Goal: Task Accomplishment & Management: Complete application form

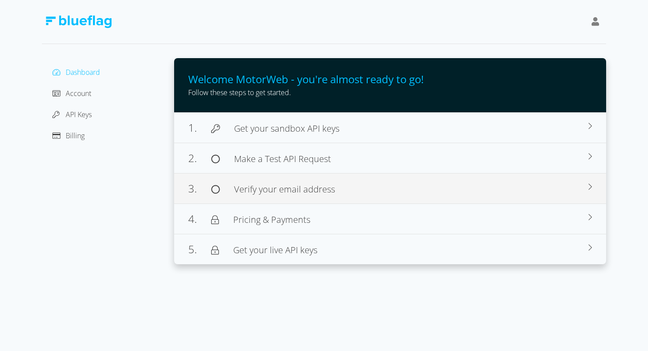
click at [308, 187] on span "Verify your email address" at bounding box center [284, 189] width 101 height 12
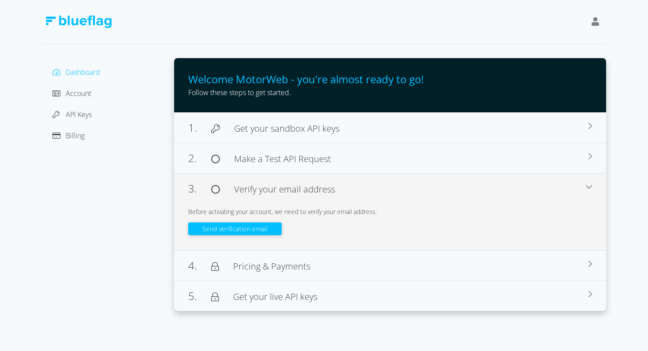
click at [225, 229] on button "Send verification email" at bounding box center [234, 229] width 93 height 13
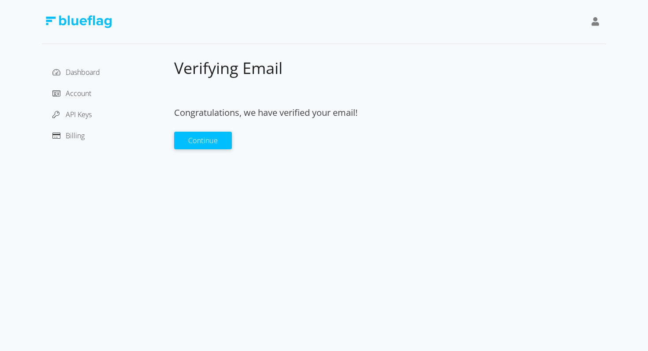
click at [197, 146] on button "Continue" at bounding box center [203, 141] width 58 height 18
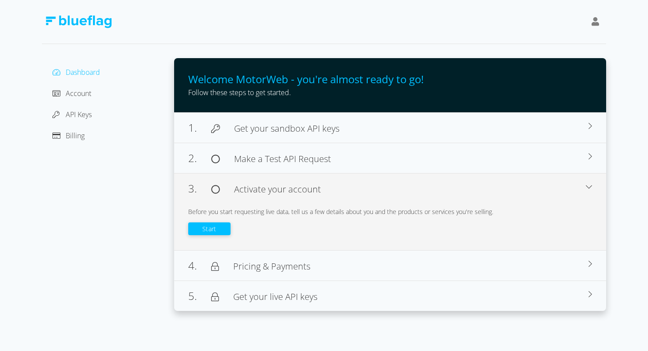
click at [209, 225] on button "Start" at bounding box center [209, 229] width 42 height 13
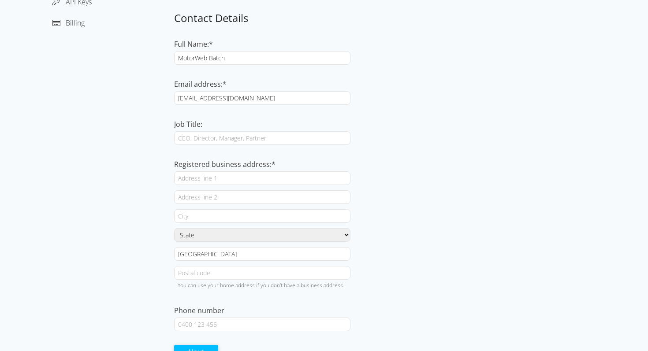
scroll to position [114, 0]
click at [210, 180] on input "Registered business address:*" at bounding box center [262, 178] width 176 height 14
paste input "[STREET_ADDRESS][PERSON_NAME]"
type input "[STREET_ADDRESS][PERSON_NAME]"
click at [249, 166] on label "Registered business address:*" at bounding box center [224, 164] width 101 height 10
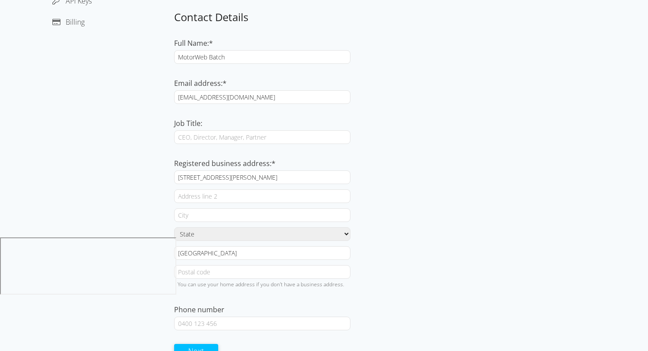
click at [249, 171] on input "[STREET_ADDRESS][PERSON_NAME]" at bounding box center [262, 178] width 176 height 14
click at [370, 188] on div at bounding box center [390, 189] width 432 height 2
click at [262, 201] on input "text" at bounding box center [262, 197] width 176 height 14
click at [258, 210] on input "text" at bounding box center [262, 216] width 176 height 14
paste input "South Melbourne"
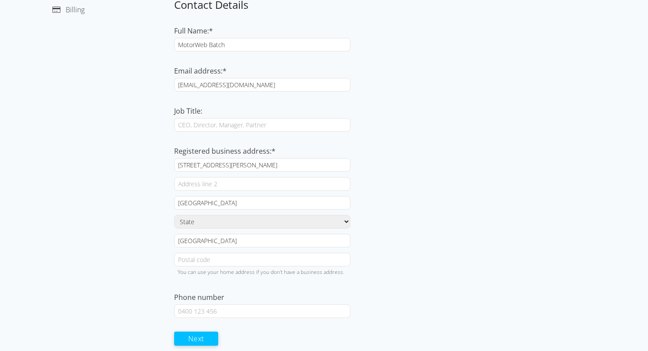
scroll to position [127, 0]
type input "South Melbourne"
click at [269, 222] on select "State Australian Capital Territory New South Wales Northern Territory Queenslan…" at bounding box center [262, 221] width 176 height 14
select select "VIC"
click at [174, 214] on select "State Australian Capital Territory New South Wales Northern Territory Queenslan…" at bounding box center [262, 221] width 176 height 14
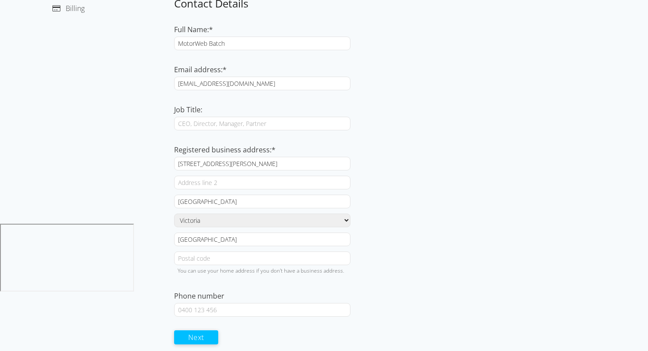
click at [232, 258] on input "text" at bounding box center [262, 259] width 176 height 14
type input "3205"
click at [95, 214] on div "Dashboard Account API Keys Billing" at bounding box center [108, 145] width 132 height 429
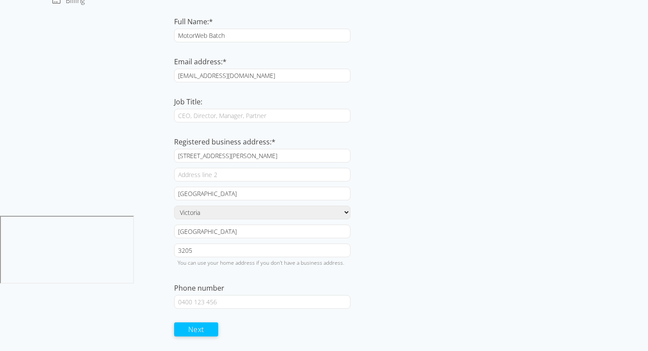
click at [240, 304] on input "Phone number" at bounding box center [262, 302] width 176 height 14
paste input "0425679419"
type input "0425679419"
click at [368, 241] on div "Registered business address:* 1/254 Dorcas Street South Melbourne State Austral…" at bounding box center [390, 197] width 432 height 121
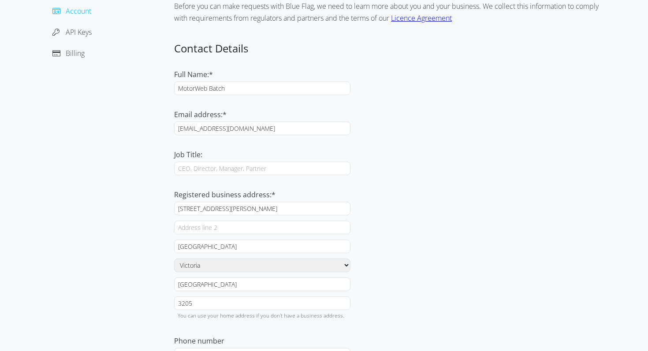
scroll to position [82, 0]
click at [383, 193] on div "Registered business address:*" at bounding box center [390, 196] width 432 height 12
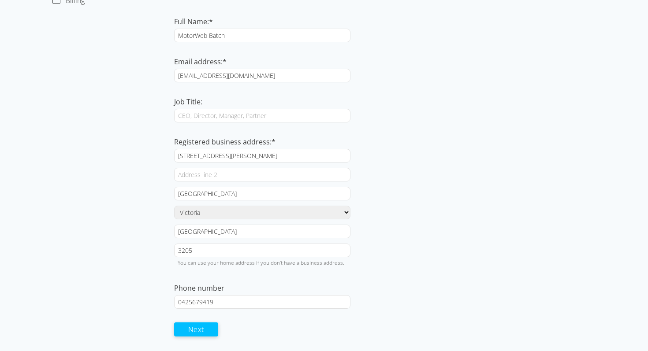
click at [250, 294] on div "Phone number" at bounding box center [390, 289] width 432 height 12
click at [249, 302] on input "0425679419" at bounding box center [262, 302] width 176 height 14
click at [401, 289] on div "Phone number" at bounding box center [390, 289] width 432 height 12
click at [194, 329] on button "Next" at bounding box center [196, 329] width 44 height 14
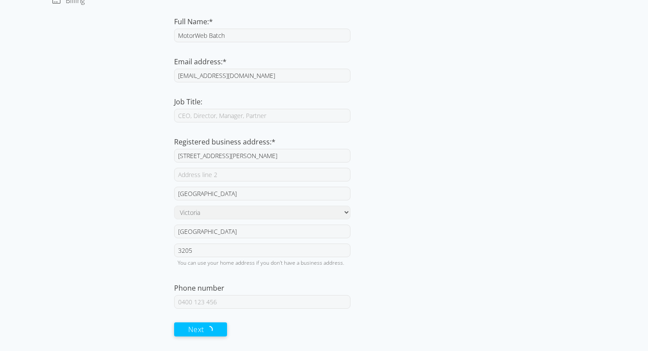
scroll to position [7, 0]
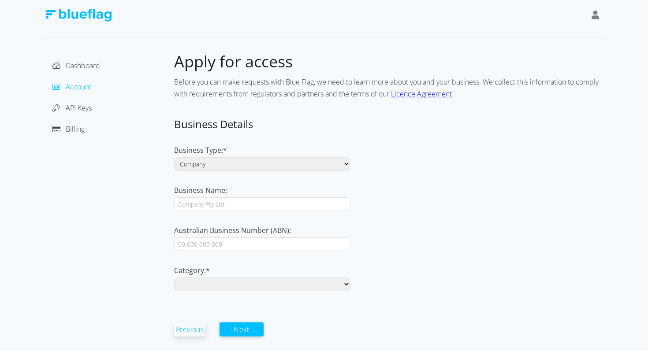
click at [227, 171] on select "Company Individual / Sole Trader" at bounding box center [262, 164] width 176 height 14
click at [174, 157] on select "Company Individual / Sole Trader" at bounding box center [262, 164] width 176 height 14
click at [223, 206] on input "Business Name:" at bounding box center [262, 205] width 176 height 14
paste input "Blue Flag Pty Ltd"
type input "Blue Flag Pty Ltd"
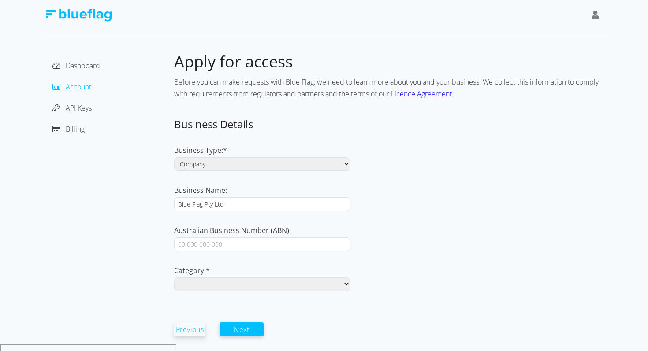
click at [275, 157] on div "Business Type:*" at bounding box center [390, 151] width 432 height 12
click at [239, 241] on input "Australian Business Number (ABN):" at bounding box center [262, 245] width 176 height 14
paste input "18 128 781 395"
type input "18 128 781 395"
click at [270, 282] on select "Aftermarket Auctions Dealership Finance Fleet Insurance & Roadside Assist Leasi…" at bounding box center [262, 285] width 176 height 14
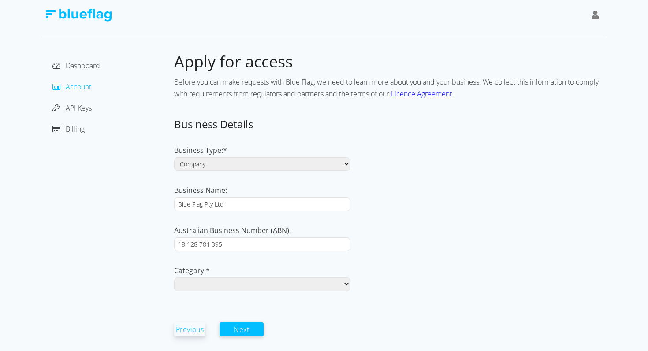
select select "software"
click at [174, 278] on select "Aftermarket Auctions Dealership Finance Fleet Insurance & Roadside Assist Leasi…" at bounding box center [262, 285] width 176 height 14
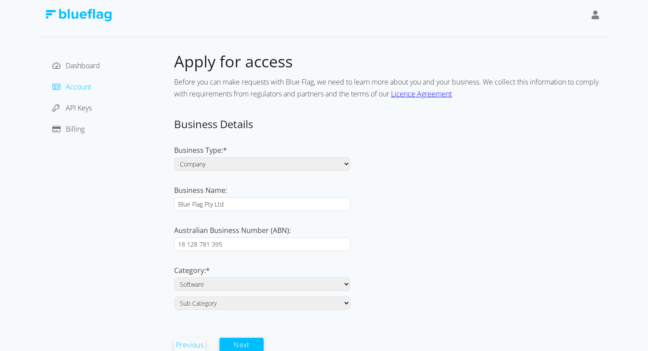
scroll to position [22, 0]
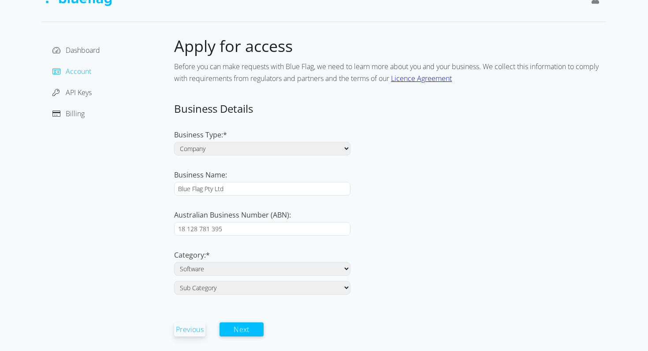
click at [236, 290] on select "Sub Category Application Developer Automotive Portal Dealer Management System (…" at bounding box center [262, 288] width 176 height 14
select select "portal"
click at [174, 281] on select "Sub Category Application Developer Automotive Portal Dealer Management System (…" at bounding box center [262, 288] width 176 height 14
click at [267, 288] on select "Sub Category Application Developer Automotive Portal Dealer Management System (…" at bounding box center [262, 288] width 176 height 14
click at [245, 325] on button "Next" at bounding box center [242, 329] width 44 height 14
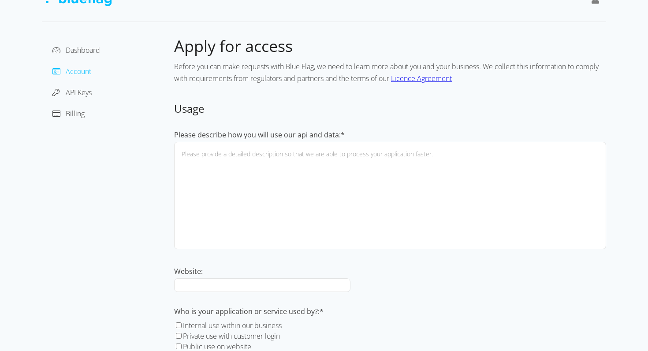
click at [283, 231] on textarea "Please describe how you will use our api and data:*" at bounding box center [390, 196] width 432 height 108
paste textarea "This account will be used internally by Blue Flag for Batch projects, each proj…"
drag, startPoint x: 324, startPoint y: 154, endPoint x: 376, endPoint y: 165, distance: 53.2
click at [326, 154] on textarea "This account will be used internally by Blue Flag for Batch projects, each proj…" at bounding box center [390, 196] width 432 height 108
click at [325, 154] on textarea "This account will be used internally by Blue Flag for Batch projects, each proj…" at bounding box center [390, 196] width 432 height 108
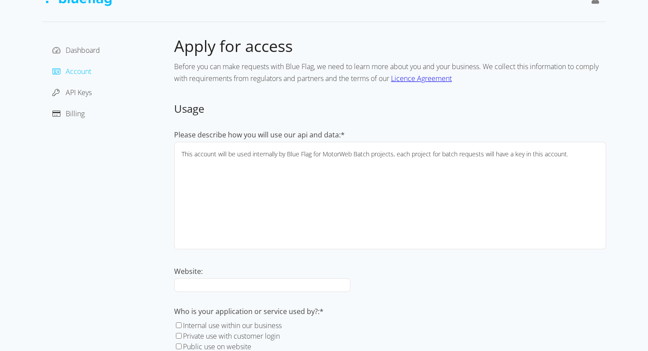
click at [422, 173] on textarea "This account will be used internally by Blue Flag for MotorWeb Batch projects, …" at bounding box center [390, 196] width 432 height 108
click at [383, 154] on textarea "This account will be used internally by Blue Flag for MotorWeb Batch projects, …" at bounding box center [390, 196] width 432 height 108
click at [586, 156] on textarea "This account will be used internally by Blue Flag for MotorWeb Batch projects, …" at bounding box center [390, 196] width 432 height 108
click at [354, 154] on textarea "This account will be used internally by Blue Flag for MotorWeb Batch projects, …" at bounding box center [390, 196] width 432 height 108
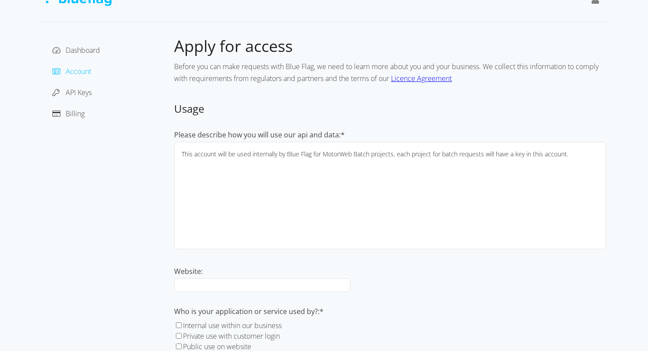
click at [385, 154] on textarea "This account will be used internally by Blue Flag for MotorWeb Batch projects, …" at bounding box center [390, 196] width 432 height 108
click at [495, 172] on textarea "This account will be used internally by Blue Flag for MotorWeb Test Batches, ea…" at bounding box center [390, 196] width 432 height 108
type textarea "This account will be used internally by Blue Flag for MotorWeb Test Batches, ea…"
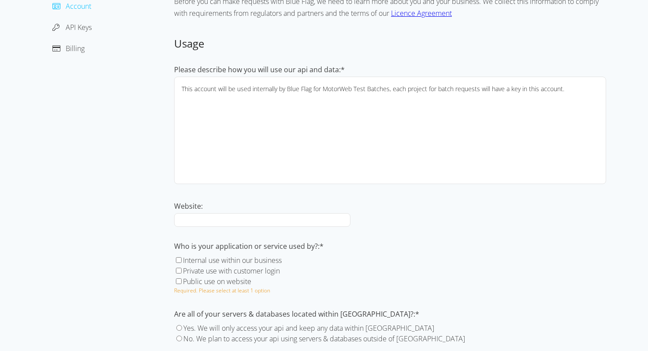
click at [179, 259] on input "Internal use within our business" at bounding box center [179, 261] width 6 height 6
checkbox input "true"
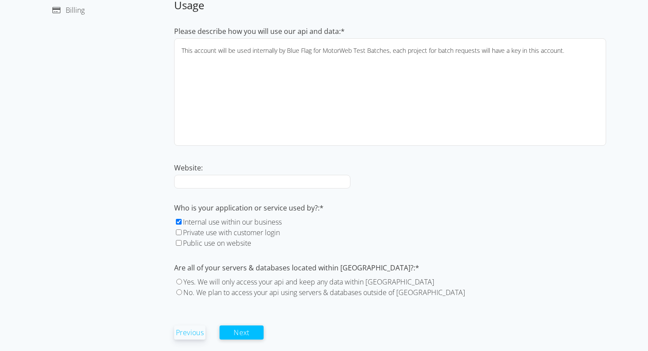
scroll to position [129, 0]
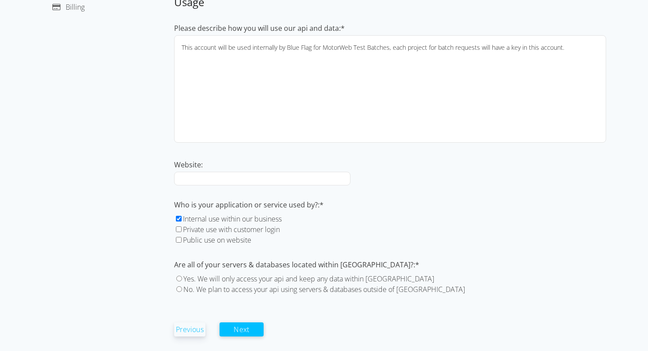
click at [178, 278] on input "Yes. We will only access your api and keep any data within Australia" at bounding box center [179, 279] width 6 height 6
radio input "true"
click at [246, 326] on button "Next" at bounding box center [242, 329] width 44 height 14
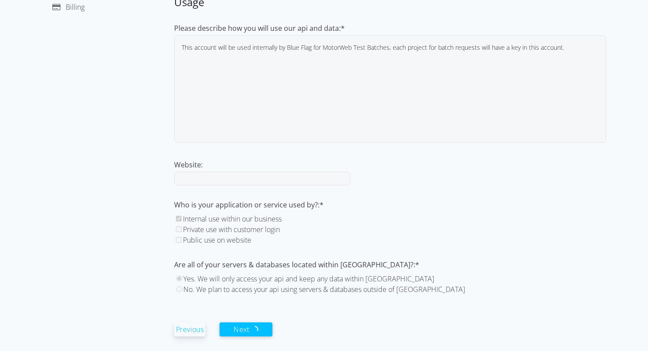
scroll to position [0, 0]
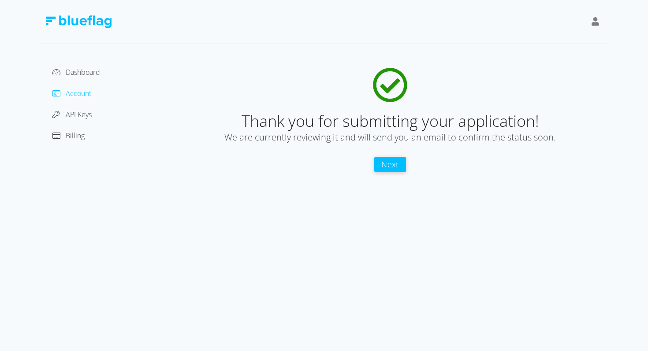
click at [390, 167] on button "Next" at bounding box center [390, 164] width 32 height 15
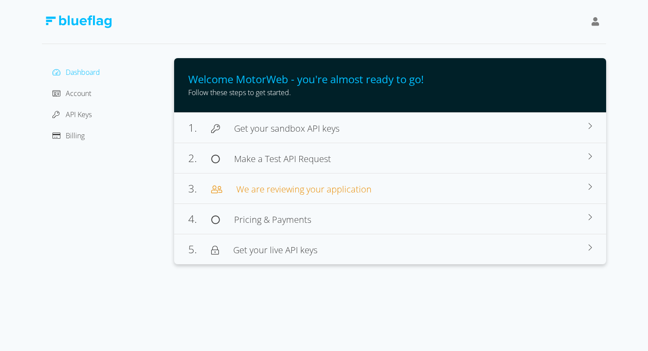
click at [384, 49] on div "Dashboard Account API Keys Billing Welcome MotorWeb - you're almost ready to go…" at bounding box center [324, 132] width 564 height 265
click at [87, 115] on span "API Keys" at bounding box center [79, 115] width 26 height 10
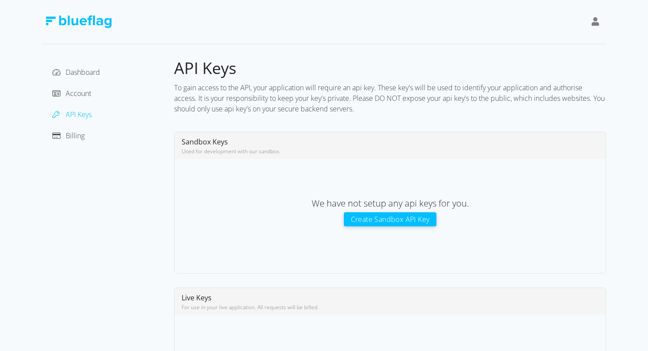
scroll to position [79, 0]
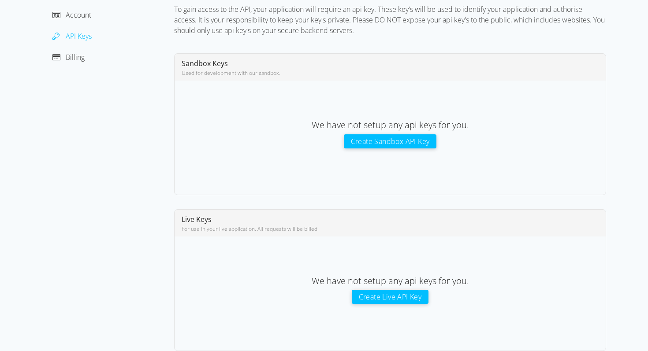
click at [378, 293] on button "Create Live API Key" at bounding box center [390, 297] width 77 height 14
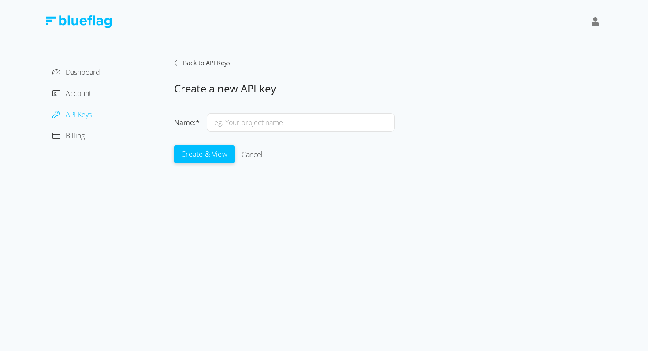
click at [283, 123] on input "text" at bounding box center [301, 122] width 188 height 19
type input "BF TEST"
click at [189, 157] on button "Create & View" at bounding box center [204, 154] width 60 height 18
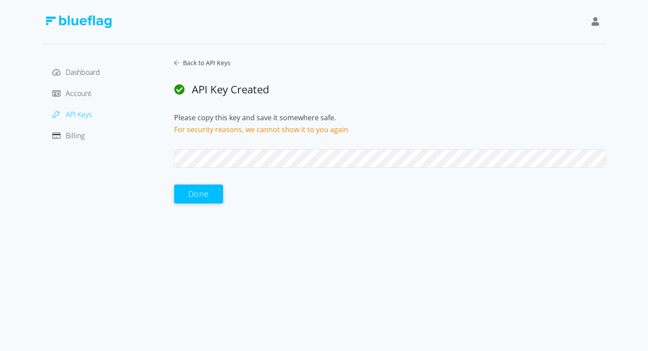
click at [459, 94] on div "API Key Created" at bounding box center [390, 90] width 432 height 16
click at [209, 201] on button "Done" at bounding box center [198, 193] width 49 height 19
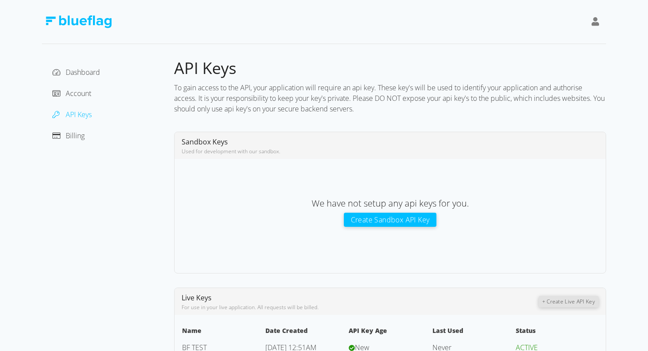
click at [359, 121] on div "API Keys To gain access to the API, your application will require an api key. T…" at bounding box center [390, 216] width 432 height 317
click at [81, 94] on span "Account" at bounding box center [79, 94] width 26 height 10
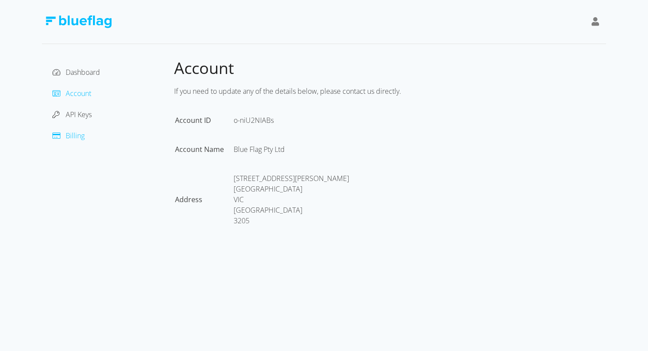
click at [72, 132] on span "Billing" at bounding box center [75, 136] width 19 height 10
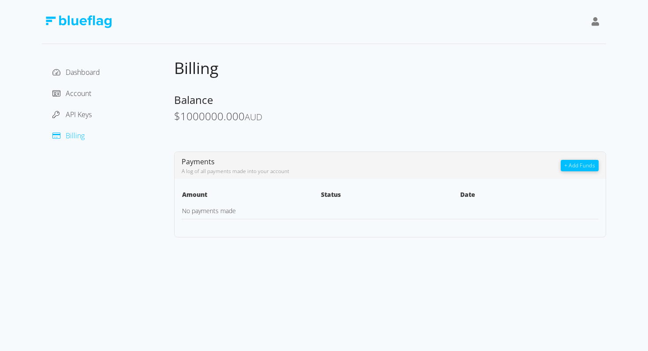
click at [595, 18] on icon at bounding box center [596, 21] width 8 height 9
click at [536, 70] on div "Sign Out" at bounding box center [556, 68] width 74 height 9
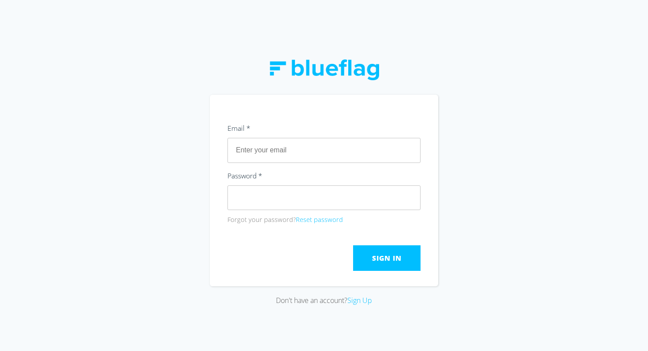
type input "[EMAIL_ADDRESS][DOMAIN_NAME]"
